Goal: Information Seeking & Learning: Understand process/instructions

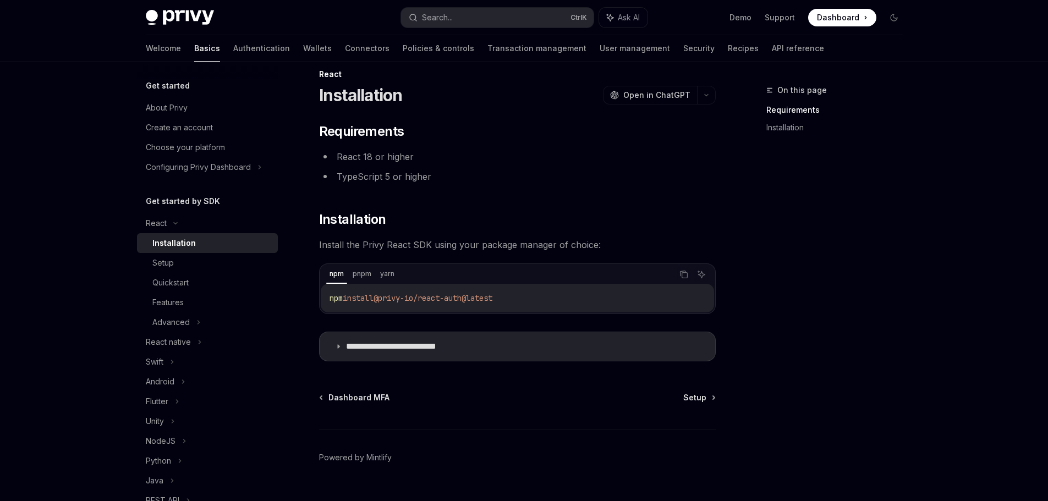
scroll to position [40, 0]
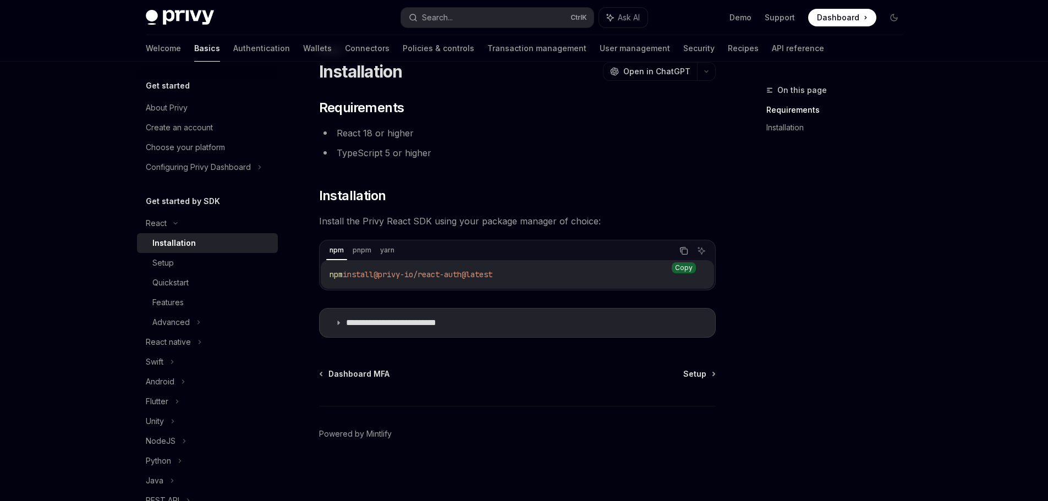
click at [679, 248] on icon "Copy the contents from the code block" at bounding box center [683, 250] width 9 height 9
click at [341, 326] on summary "**********" at bounding box center [516, 322] width 395 height 29
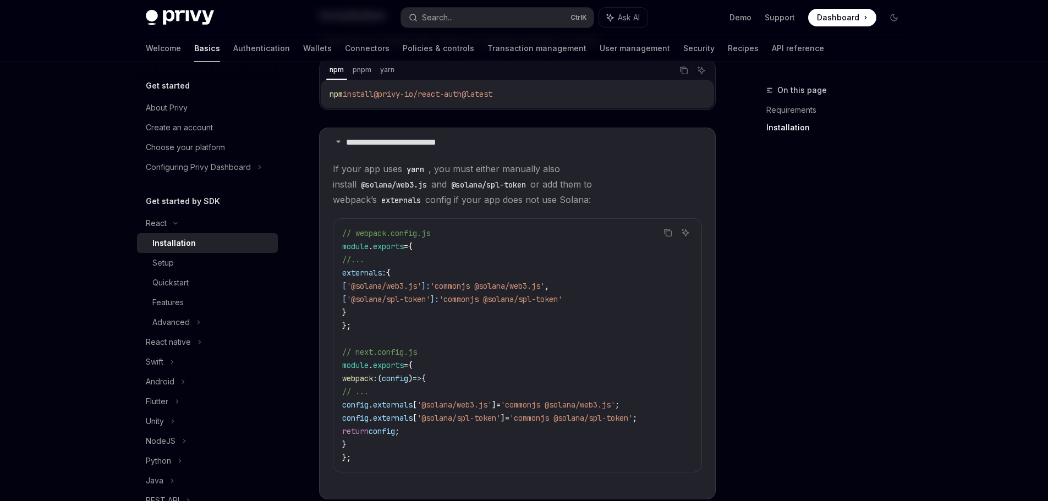
scroll to position [165, 0]
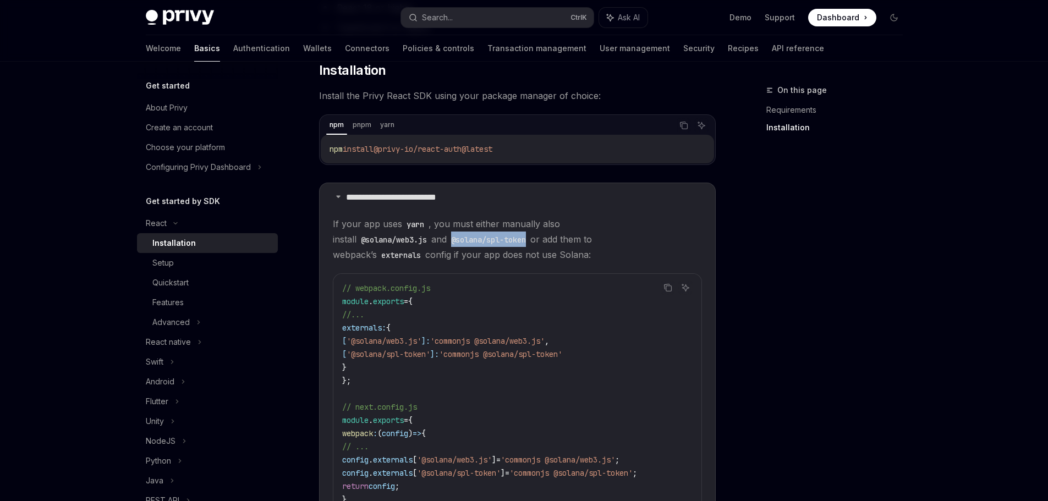
drag, startPoint x: 415, startPoint y: 238, endPoint x: 337, endPoint y: 234, distance: 77.6
click at [447, 234] on code "@solana/spl-token" at bounding box center [489, 240] width 84 height 12
copy code "@solana/spl-token"
click at [527, 229] on span "If your app uses yarn , you must either manually also install @solana/web3.js a…" at bounding box center [517, 239] width 369 height 46
click at [683, 125] on icon "Copy the contents from the code block" at bounding box center [683, 125] width 9 height 9
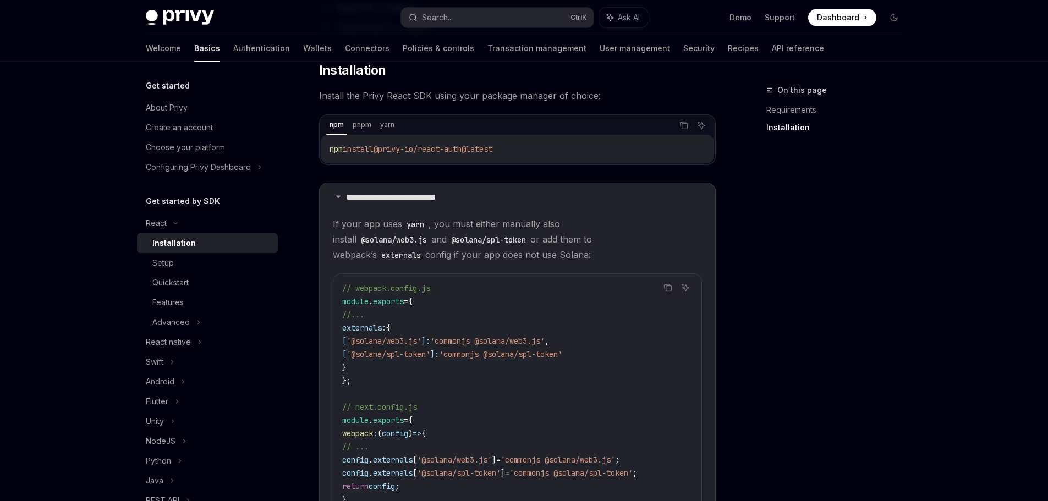
drag, startPoint x: 681, startPoint y: 124, endPoint x: 669, endPoint y: 141, distance: 21.0
click at [681, 124] on icon "Copy the contents from the code block" at bounding box center [683, 125] width 9 height 9
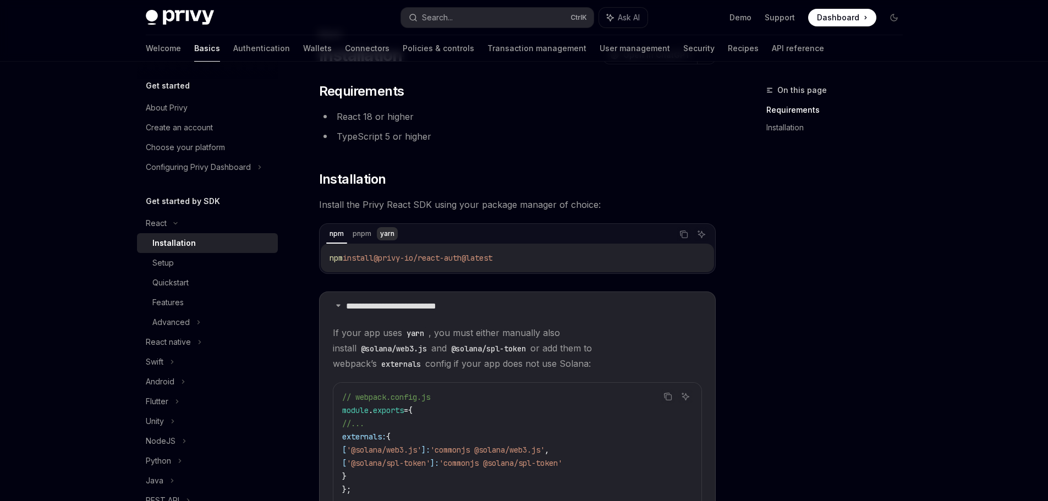
scroll to position [0, 0]
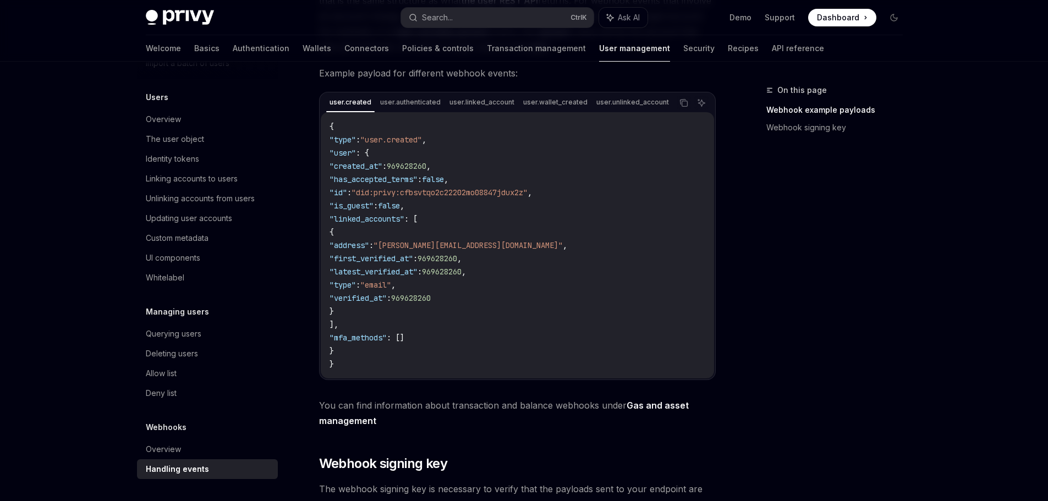
scroll to position [244, 0]
click at [360, 172] on span ""created_at"" at bounding box center [355, 167] width 53 height 10
click at [372, 185] on span ""has_accepted_terms"" at bounding box center [373, 180] width 88 height 10
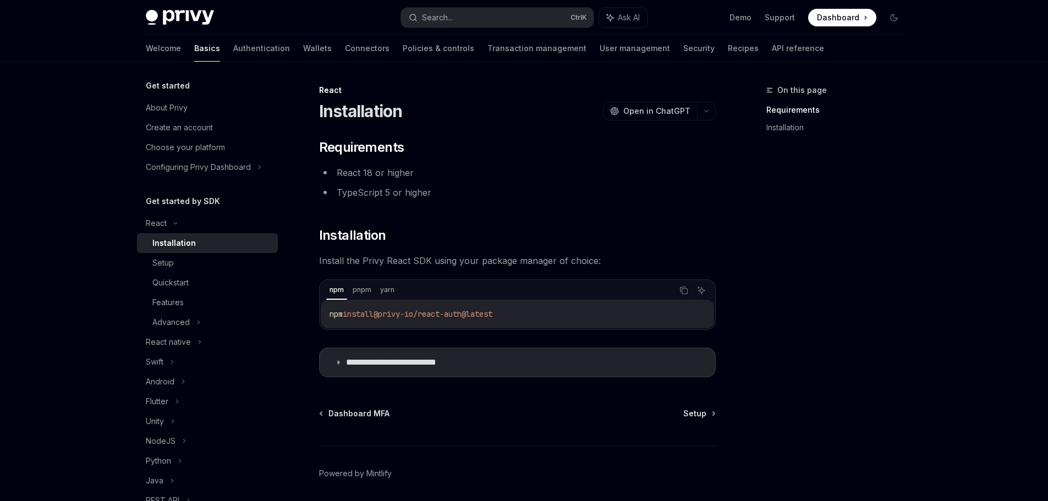
scroll to position [40, 0]
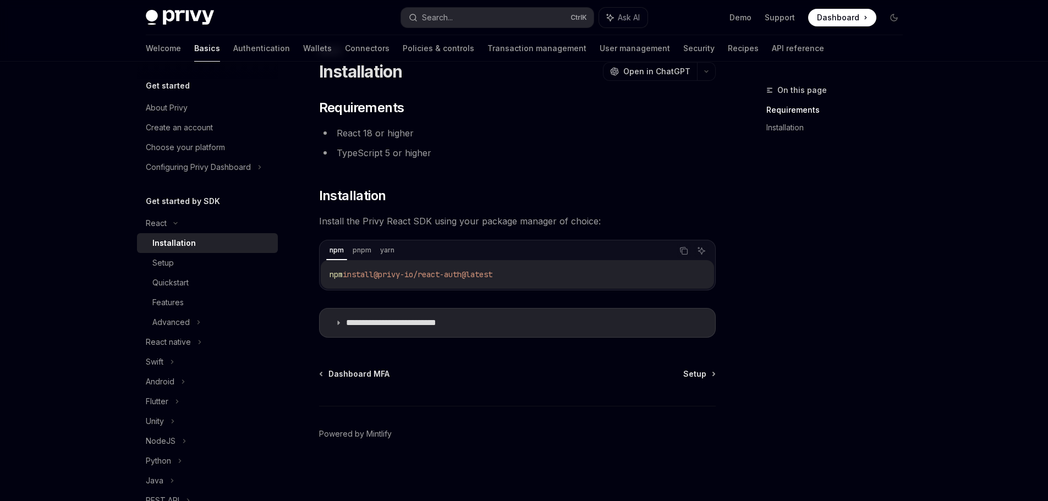
drag, startPoint x: 511, startPoint y: 275, endPoint x: 329, endPoint y: 284, distance: 182.8
click at [329, 284] on div "npm install @privy-io/react-auth@latest" at bounding box center [517, 274] width 393 height 29
copy span "npm install @privy-io/react-auth@latest"
